Goal: Entertainment & Leisure: Consume media (video, audio)

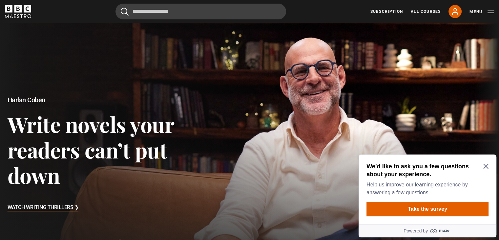
click at [486, 170] on h2 "We’d like to ask you a few questions about your experience." at bounding box center [427, 170] width 120 height 16
click at [485, 164] on icon "Close Maze Prompt" at bounding box center [486, 166] width 5 height 5
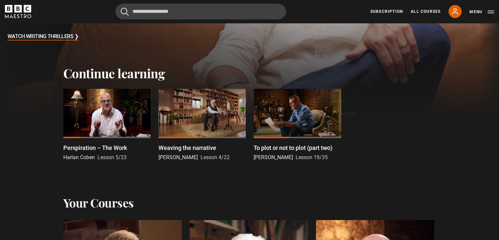
scroll to position [172, 0]
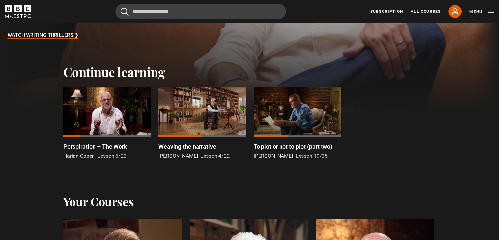
click at [122, 116] on div at bounding box center [106, 111] width 87 height 49
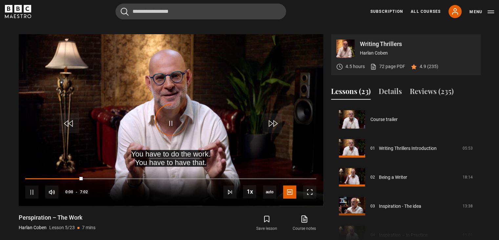
scroll to position [116, 0]
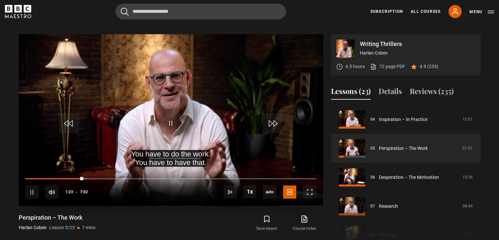
click at [215, 94] on video "Video Player" at bounding box center [171, 119] width 305 height 171
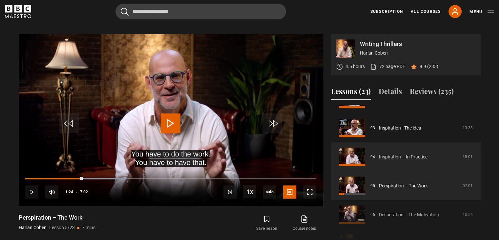
scroll to position [78, 0]
click at [428, 154] on link "Inspiration – In Practice" at bounding box center [403, 157] width 49 height 7
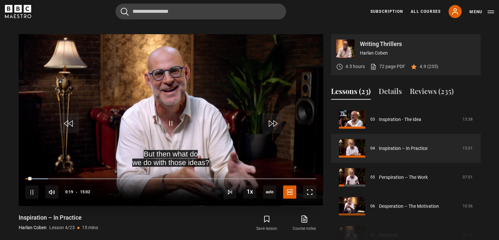
click at [206, 108] on video "Video Player" at bounding box center [171, 119] width 305 height 171
click at [123, 77] on video "Video Player" at bounding box center [171, 119] width 305 height 171
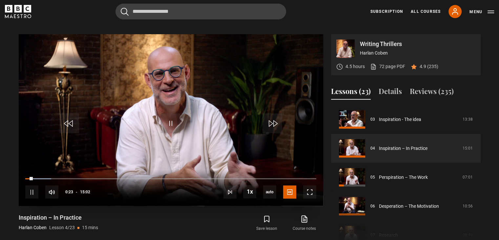
click at [205, 132] on video "Video Player" at bounding box center [171, 119] width 305 height 171
click at [178, 115] on span "Video Player" at bounding box center [171, 123] width 20 height 20
click at [326, 153] on div "Writing Thrillers Harlan Coben 4.5 hours 72 page PDF (opens in new tab) 4.9 (23…" at bounding box center [250, 140] width 462 height 212
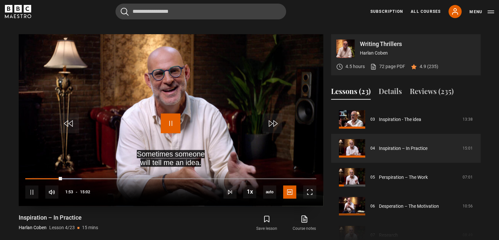
click at [176, 113] on span "Video Player" at bounding box center [171, 123] width 20 height 20
